Goal: Find specific page/section

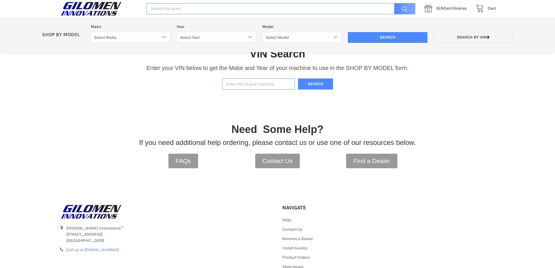
click at [273, 82] on input "Enter VIN of your machine" at bounding box center [258, 83] width 73 height 11
type input "4xarsu999l8926422"
click at [320, 83] on button "Search" at bounding box center [315, 83] width 35 height 11
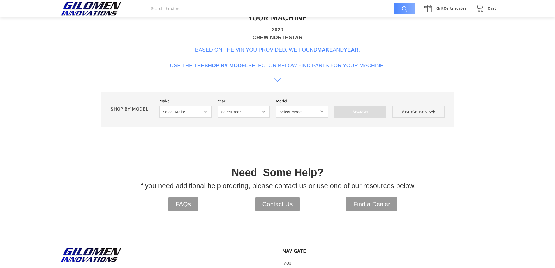
scroll to position [178, 0]
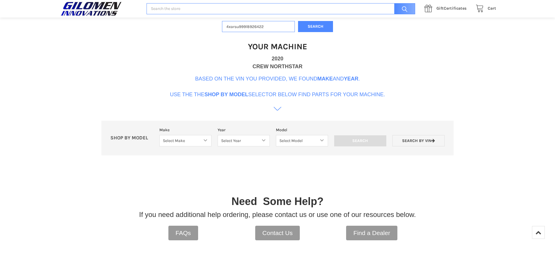
click at [277, 110] on icon at bounding box center [278, 109] width 8 height 8
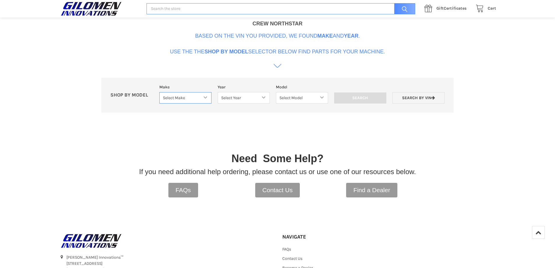
click at [206, 98] on select "Select Make Bobcat UTV Gravely UTV ACE 900 RANGER 570 Ranger 700 / 800 RANGER 9…" at bounding box center [185, 97] width 52 height 11
select select "340"
click at [159, 92] on select "Select Make Bobcat UTV Gravely UTV ACE 900 RANGER 570 Ranger 700 / 800 RANGER 9…" at bounding box center [185, 97] width 52 height 11
click at [248, 102] on select "Select Year [DATE] 2015 2016 2017 2018 2019 2020 2021 2022 2023 2024 2025" at bounding box center [244, 97] width 52 height 11
select select "389"
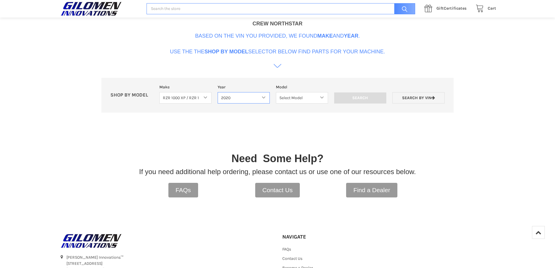
click at [218, 92] on select "Select Year [DATE] 2015 2016 2017 2018 2019 2020 2021 2022 2023 2024 2025" at bounding box center [244, 97] width 52 height 11
click at [324, 97] on select "Select Model 1000 S 1000 S 4 1000 XP 1000 XP4 1000 XP HIGH LIFTER 1000 XP4 HIGH…" at bounding box center [301, 97] width 55 height 11
click at [189, 98] on select "Select Make Bobcat UTV Gravely UTV ACE 900 RANGER 570 Ranger 700 / 800 RANGER 9…" at bounding box center [178, 97] width 55 height 11
select select "403"
click at [158, 92] on select "Select Make Bobcat UTV Gravely UTV ACE 900 RANGER 570 Ranger 700 / 800 RANGER 9…" at bounding box center [178, 97] width 55 height 11
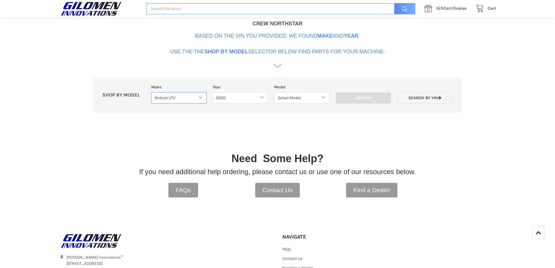
select select
click at [199, 98] on select "Select Make Bobcat UTV Gravely UTV ACE 900 RANGER 570 Ranger 700 / 800 RANGER 9…" at bounding box center [185, 97] width 52 height 11
select select "330"
click at [159, 92] on select "Select Make Bobcat UTV Gravely UTV ACE 900 RANGER 570 Ranger 700 / 800 RANGER 9…" at bounding box center [185, 97] width 52 height 11
click at [243, 98] on select "Select Year [DATE] 2018 2019 2020 2021 2022 2023 2024 2025" at bounding box center [244, 97] width 52 height 11
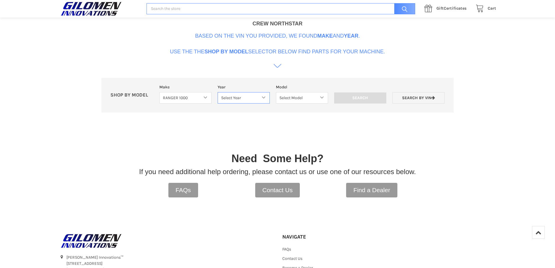
select select "363"
click at [218, 92] on select "Select Year [DATE] 2018 2019 2020 2021 2022 2023 2024 2025" at bounding box center [244, 97] width 52 height 11
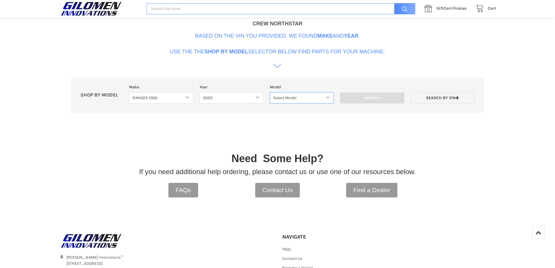
click at [303, 98] on select "Select Model Ranger 1000 Basic 61 HP Ranger 1000 Crew Basic 61 HP Ranger 1000 X…" at bounding box center [302, 97] width 64 height 11
select select "369"
click at [270, 92] on select "Select Model Ranger 1000 Basic 61 HP Ranger 1000 Crew Basic 61 HP Ranger 1000 X…" at bounding box center [302, 97] width 64 height 11
click at [383, 93] on input "Search" at bounding box center [372, 97] width 64 height 11
